Goal: Navigation & Orientation: Find specific page/section

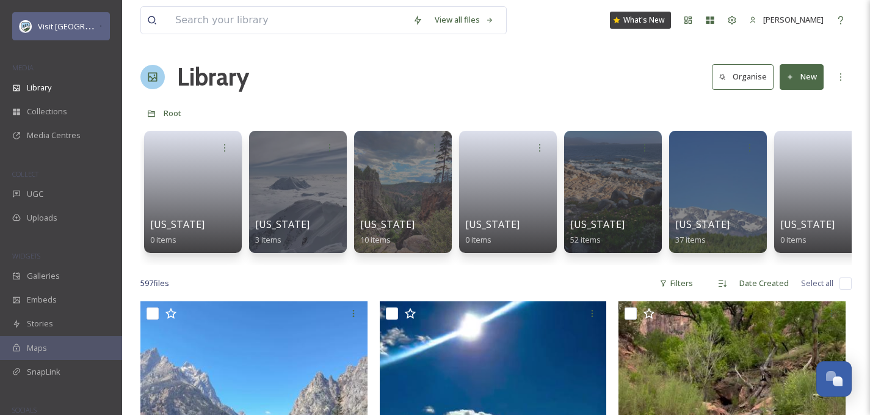
click at [72, 15] on div "Visit [GEOGRAPHIC_DATA] Parks" at bounding box center [61, 26] width 98 height 28
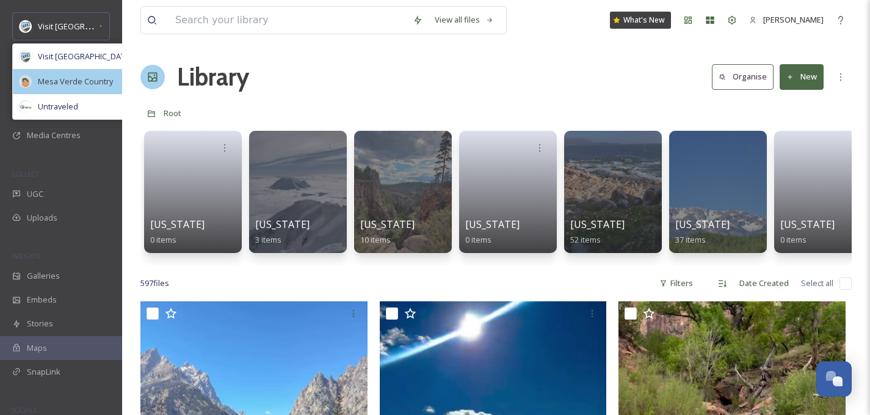
click at [51, 85] on span "Mesa Verde Country" at bounding box center [75, 82] width 75 height 12
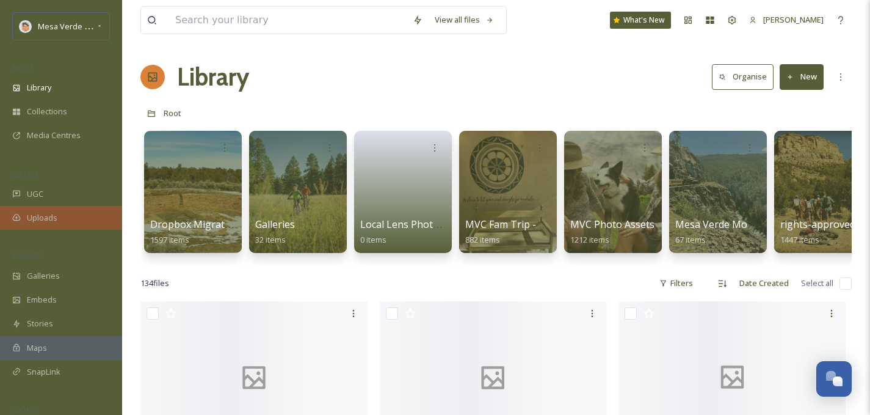
click at [47, 217] on span "Uploads" at bounding box center [42, 218] width 31 height 12
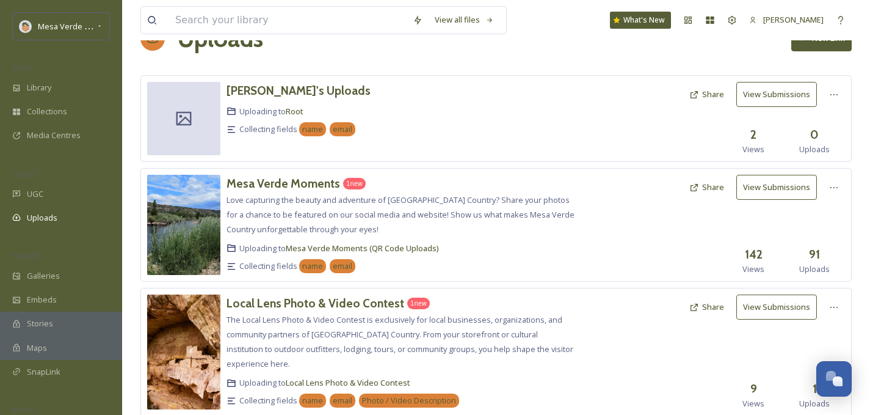
scroll to position [76, 0]
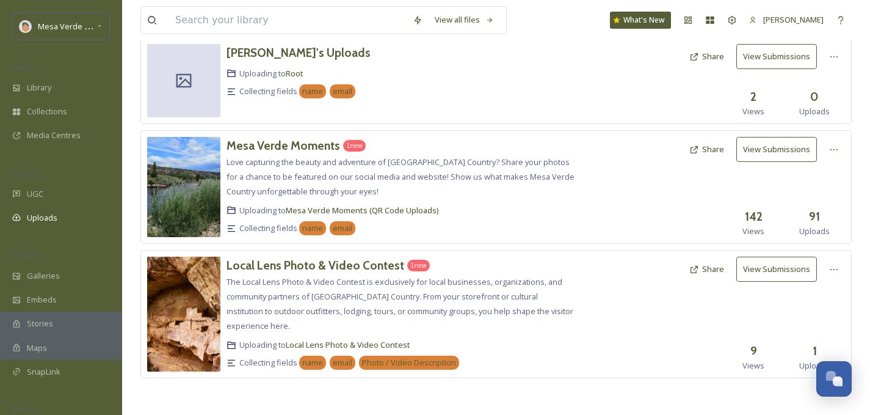
click at [408, 165] on span "Love capturing the beauty and adventure of [GEOGRAPHIC_DATA] Country? Share you…" at bounding box center [401, 176] width 348 height 40
click at [283, 140] on h3 "Mesa Verde Moments" at bounding box center [284, 145] width 114 height 15
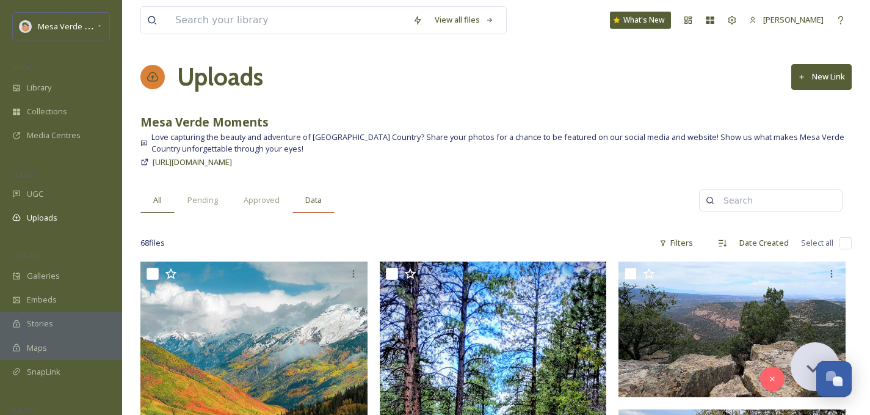
click at [308, 200] on span "Data" at bounding box center [313, 200] width 16 height 12
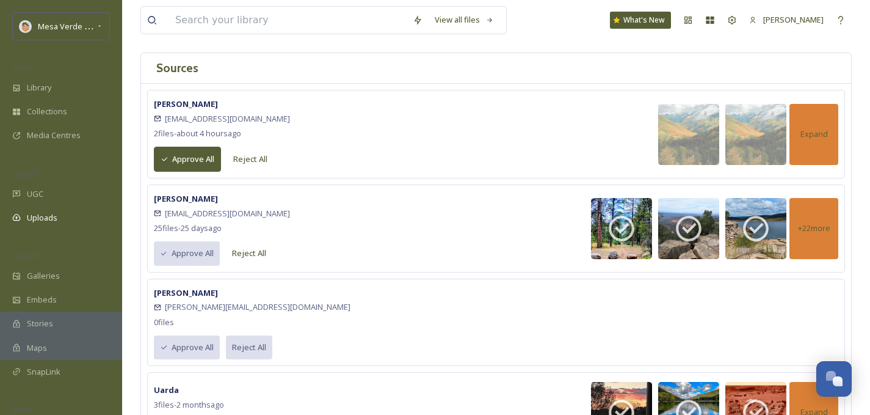
scroll to position [153, 0]
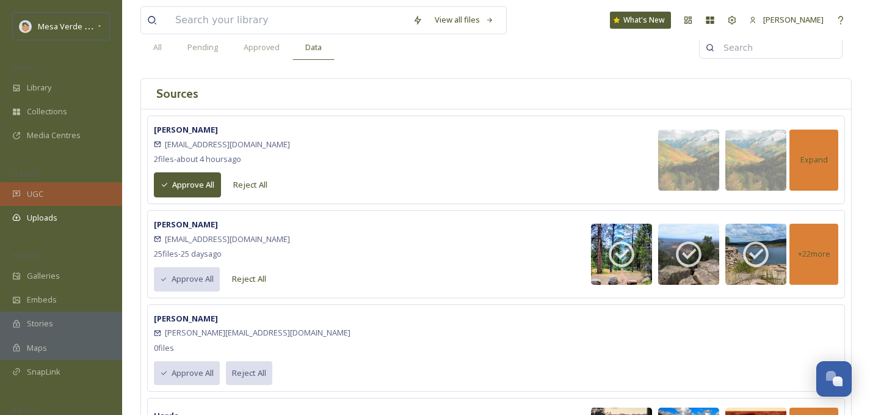
click at [23, 185] on div "UGC" at bounding box center [61, 194] width 122 height 24
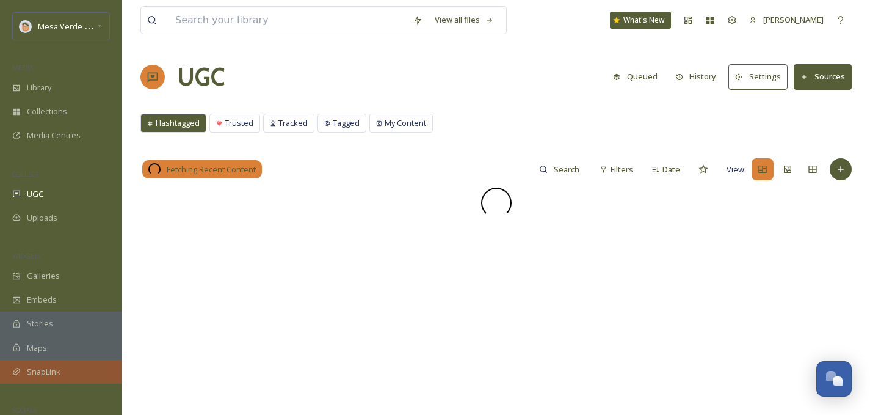
click at [46, 366] on span "SnapLink" at bounding box center [44, 372] width 34 height 12
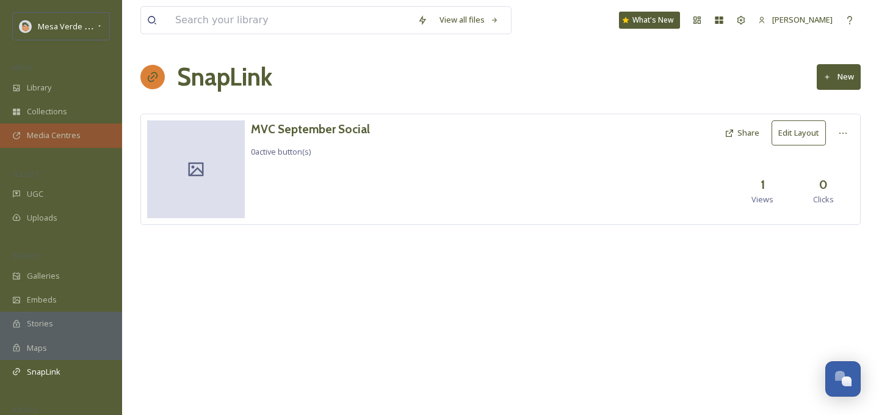
click at [52, 138] on span "Media Centres" at bounding box center [54, 135] width 54 height 12
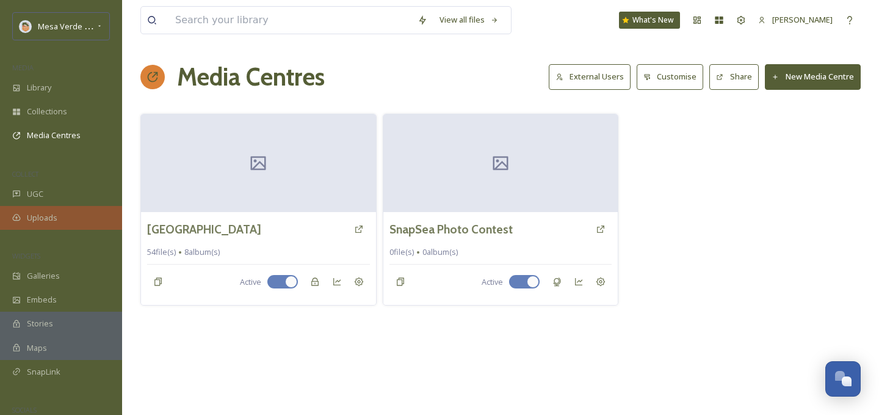
click at [40, 222] on span "Uploads" at bounding box center [42, 218] width 31 height 12
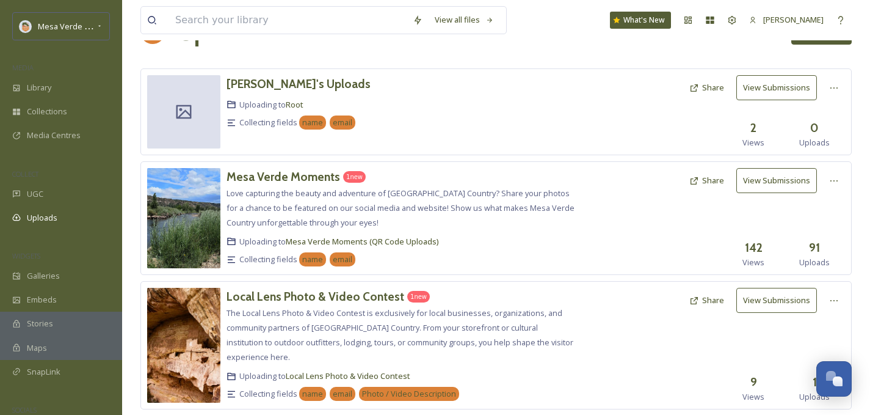
scroll to position [76, 0]
